Goal: Task Accomplishment & Management: Use online tool/utility

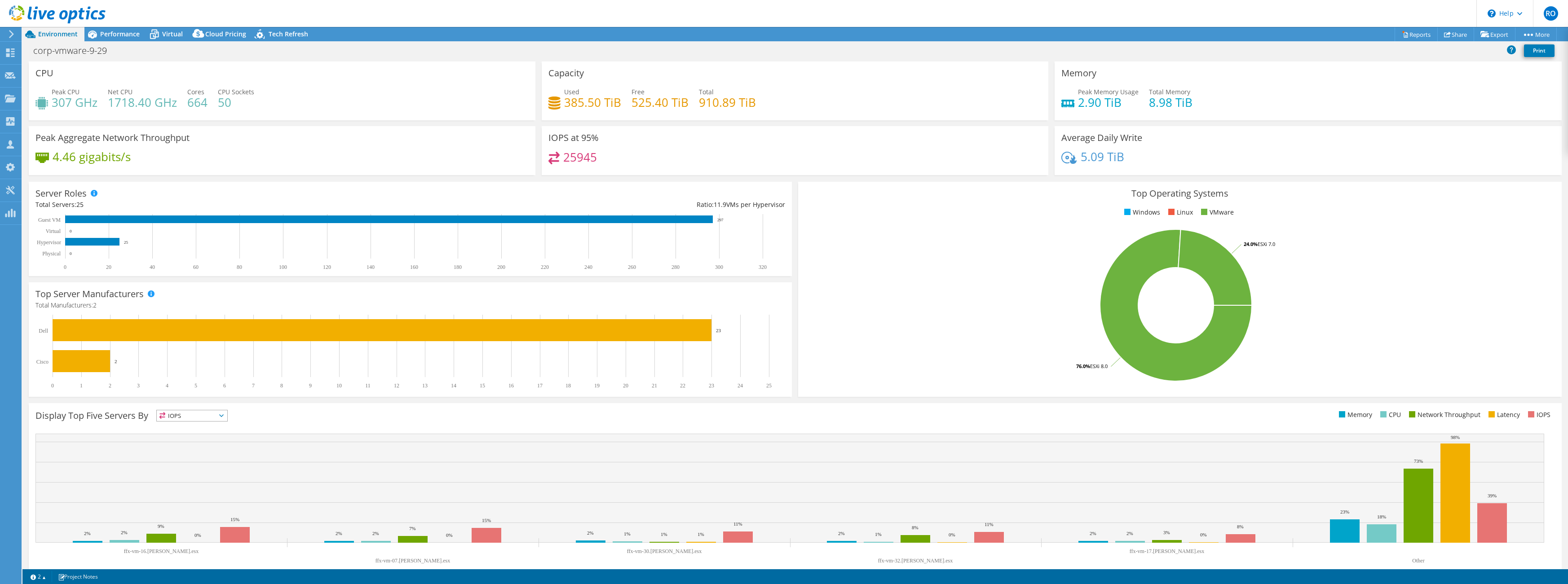
select select "USD"
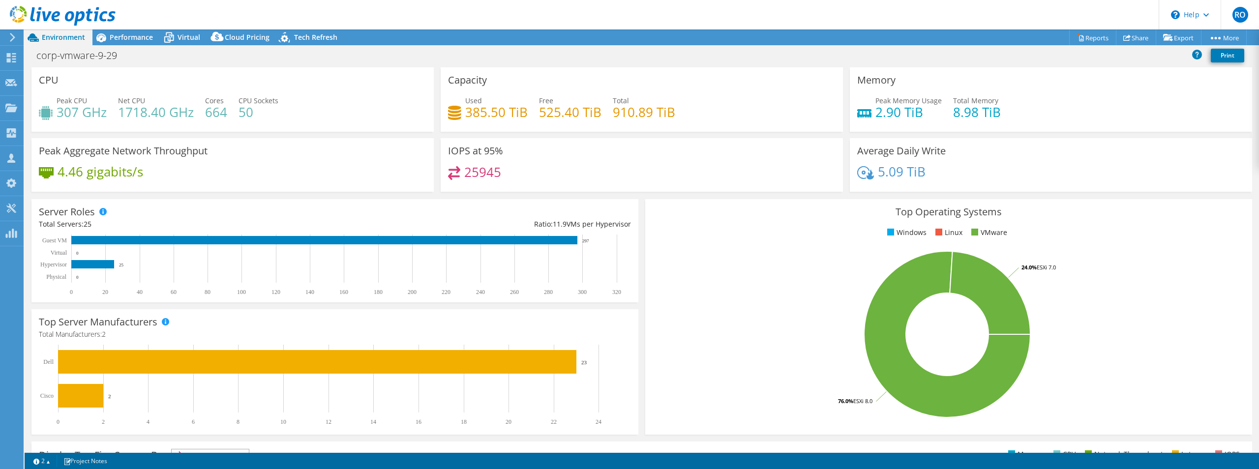
click at [22, 9] on icon at bounding box center [63, 16] width 106 height 20
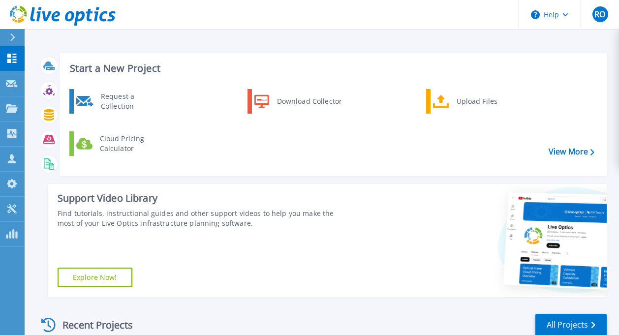
click at [20, 18] on icon at bounding box center [63, 16] width 106 height 20
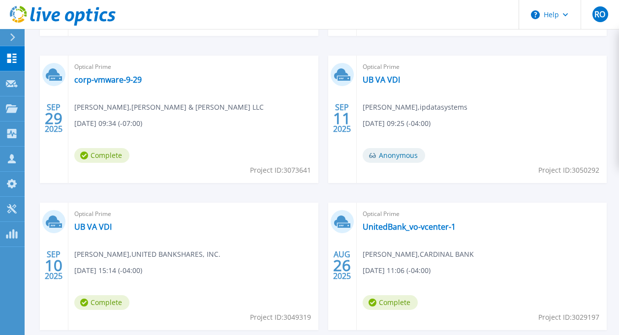
click at [23, 19] on icon at bounding box center [63, 16] width 106 height 20
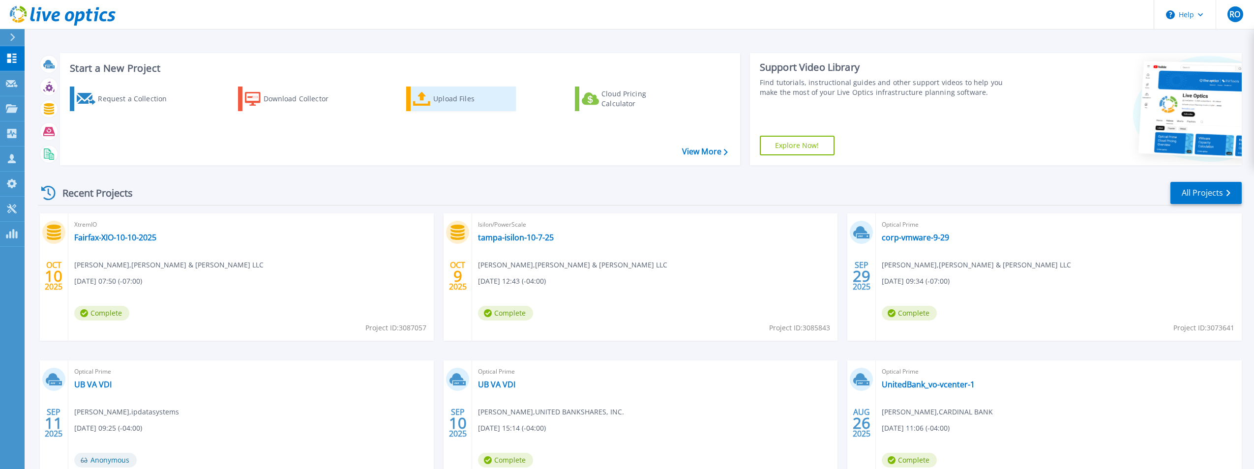
click at [454, 96] on div "Upload Files" at bounding box center [472, 99] width 79 height 20
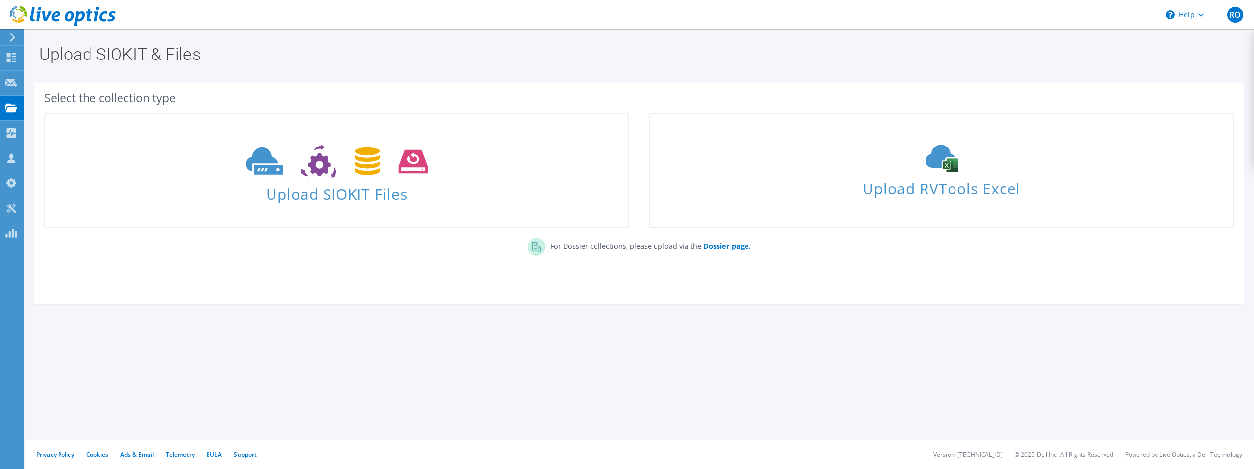
click at [20, 11] on icon at bounding box center [63, 16] width 106 height 20
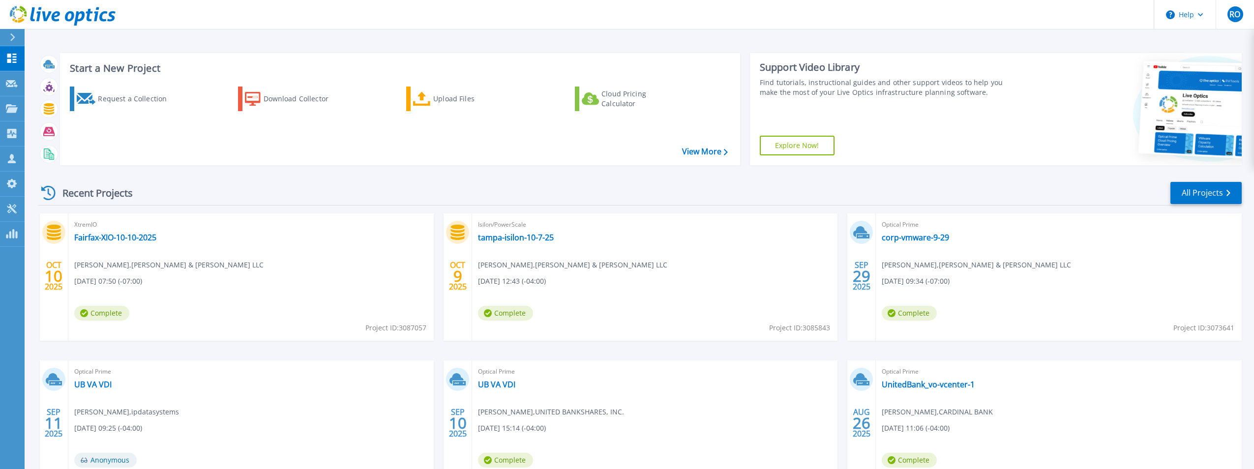
click at [19, 13] on icon at bounding box center [63, 16] width 106 height 20
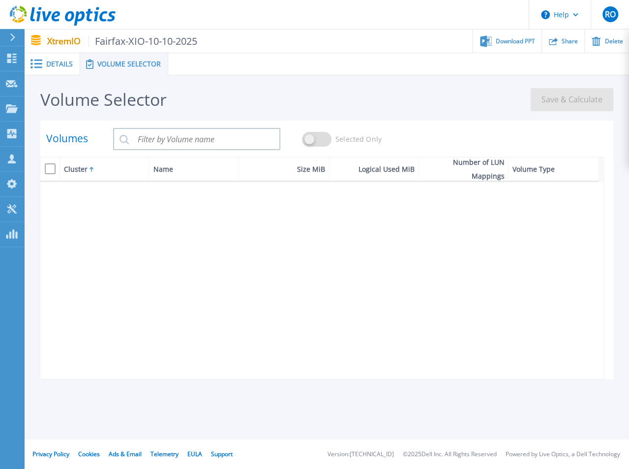
scroll to position [1500, 0]
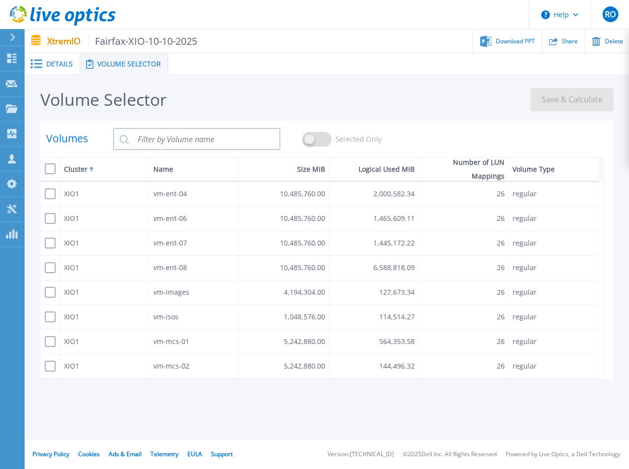
click at [22, 12] on icon at bounding box center [63, 16] width 106 height 20
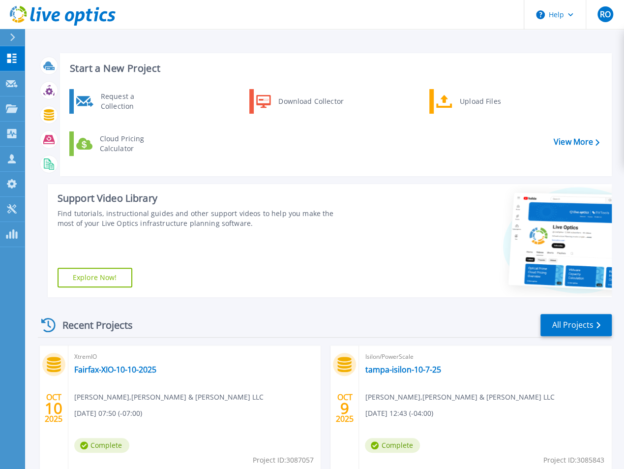
click at [353, 97] on div "Request a Collection Download Collector Upload Files Cloud Pricing Calculator" at bounding box center [334, 129] width 545 height 85
click at [278, 150] on div "Request a Collection Download Collector Upload Files Cloud Pricing Calculator" at bounding box center [334, 129] width 545 height 85
click at [477, 103] on div "Upload Files" at bounding box center [491, 101] width 73 height 20
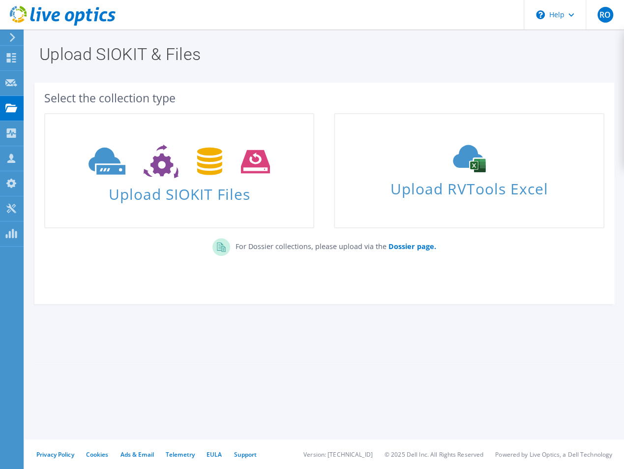
click at [145, 255] on div "For Dossier collections, please upload via the Dossier page." at bounding box center [324, 249] width 580 height 33
click at [18, 10] on icon at bounding box center [63, 16] width 106 height 20
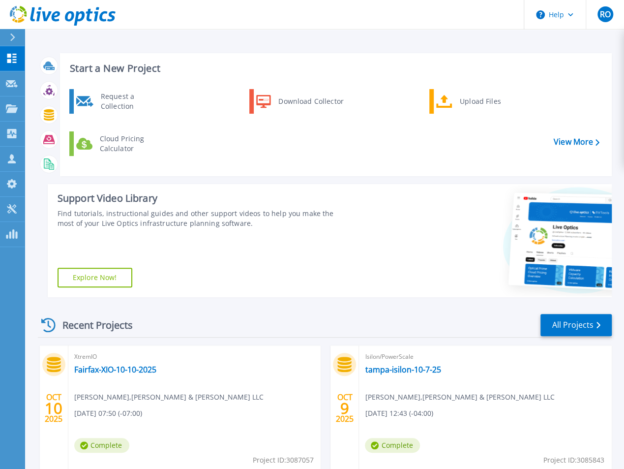
click at [16, 12] on icon at bounding box center [63, 16] width 106 height 20
